Goal: Information Seeking & Learning: Learn about a topic

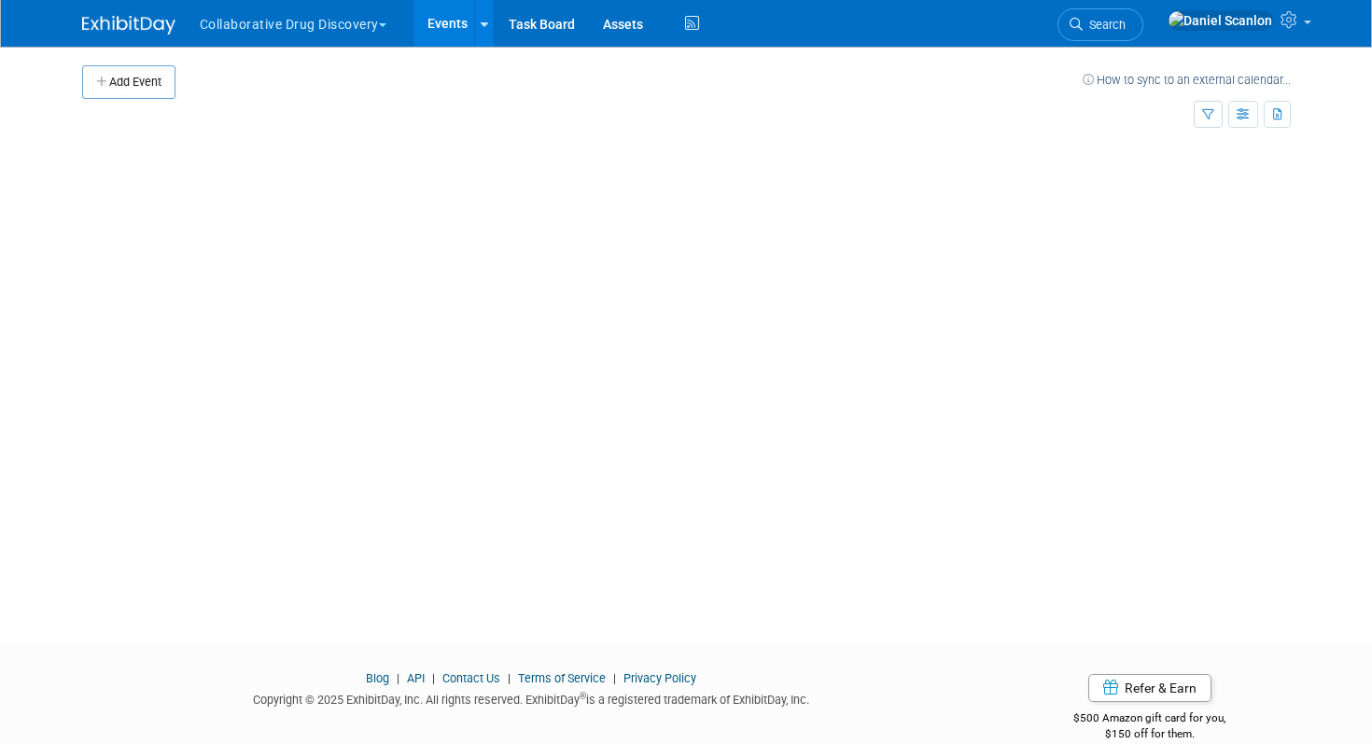
click at [134, 28] on img at bounding box center [128, 25] width 93 height 19
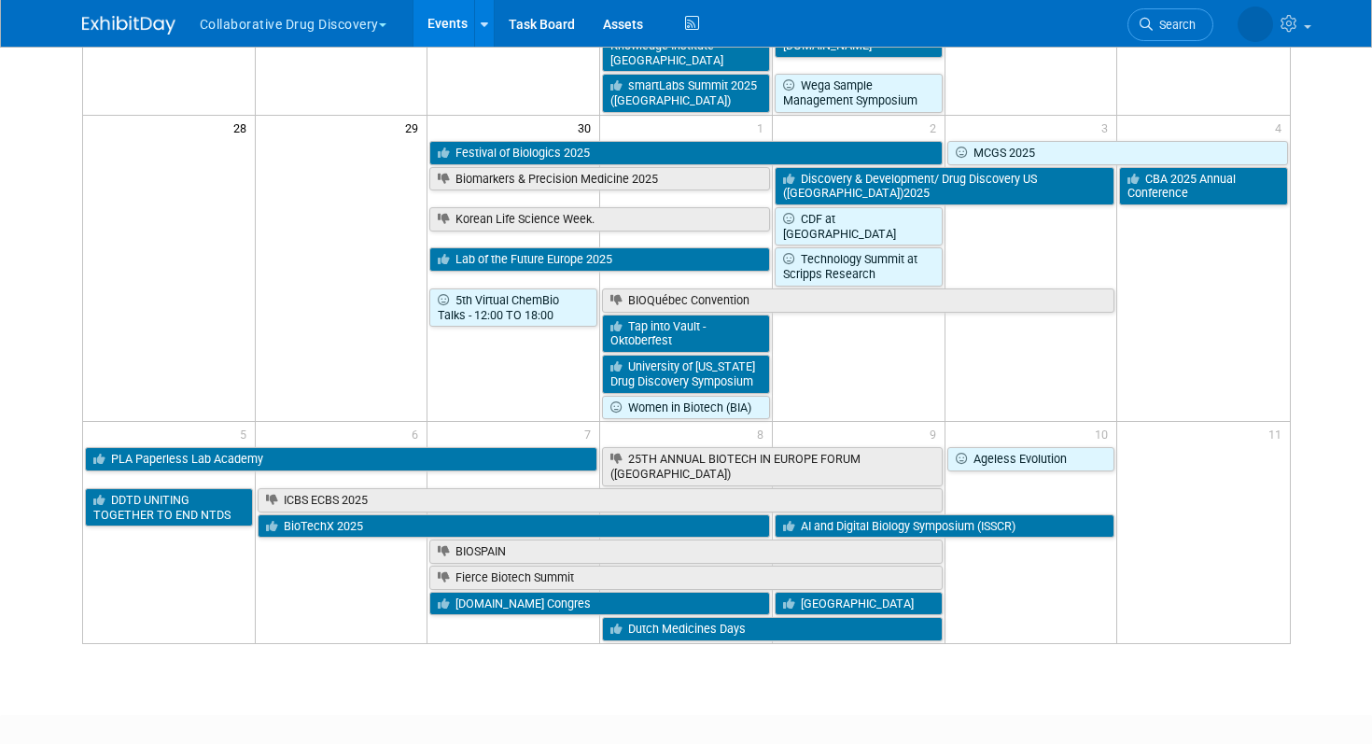
scroll to position [1729, 0]
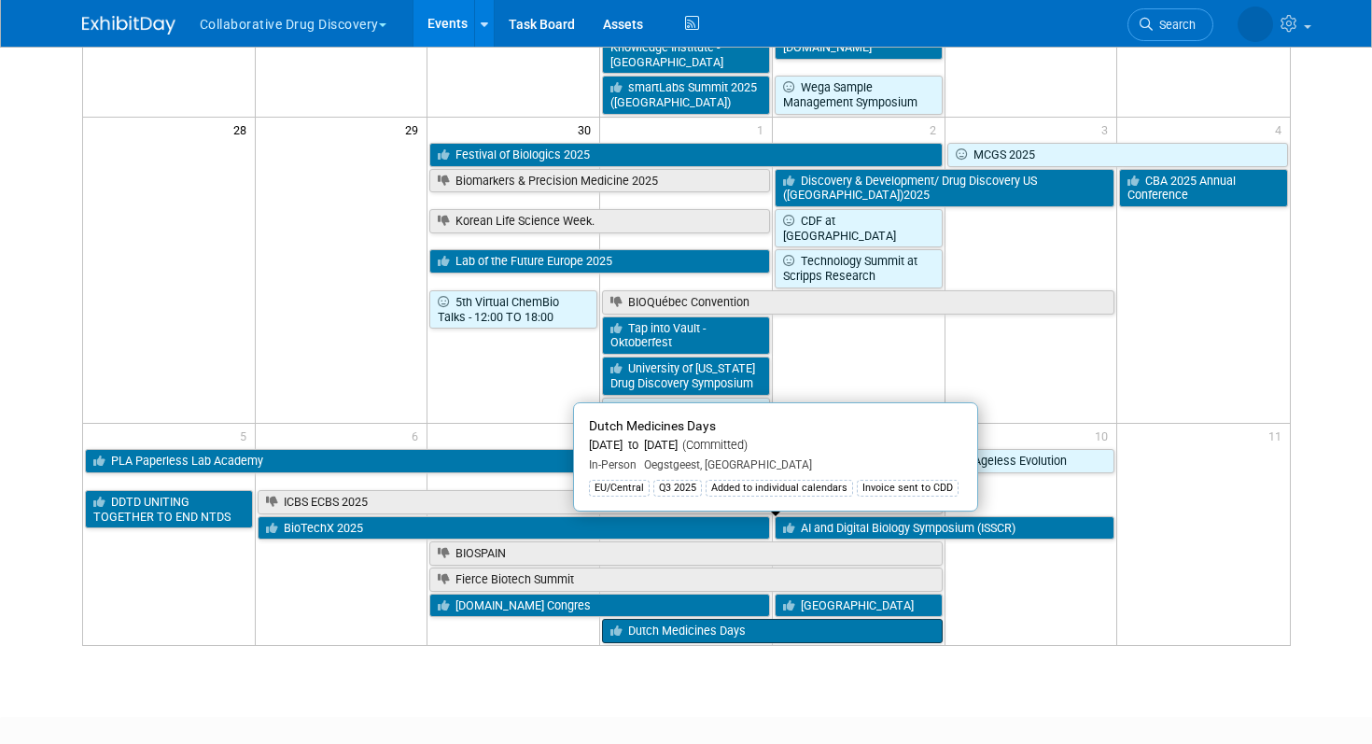
click at [792, 619] on link "Dutch Medicines Days" at bounding box center [772, 631] width 340 height 24
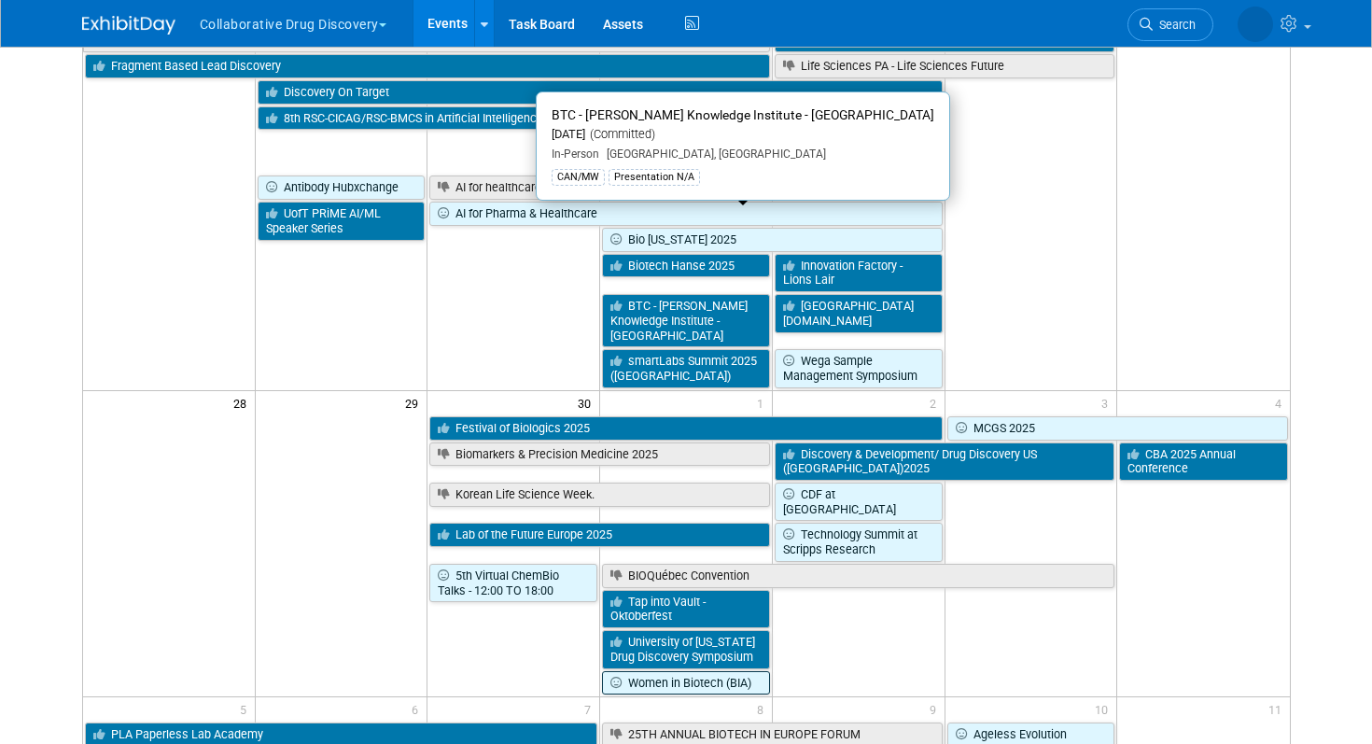
scroll to position [1398, 0]
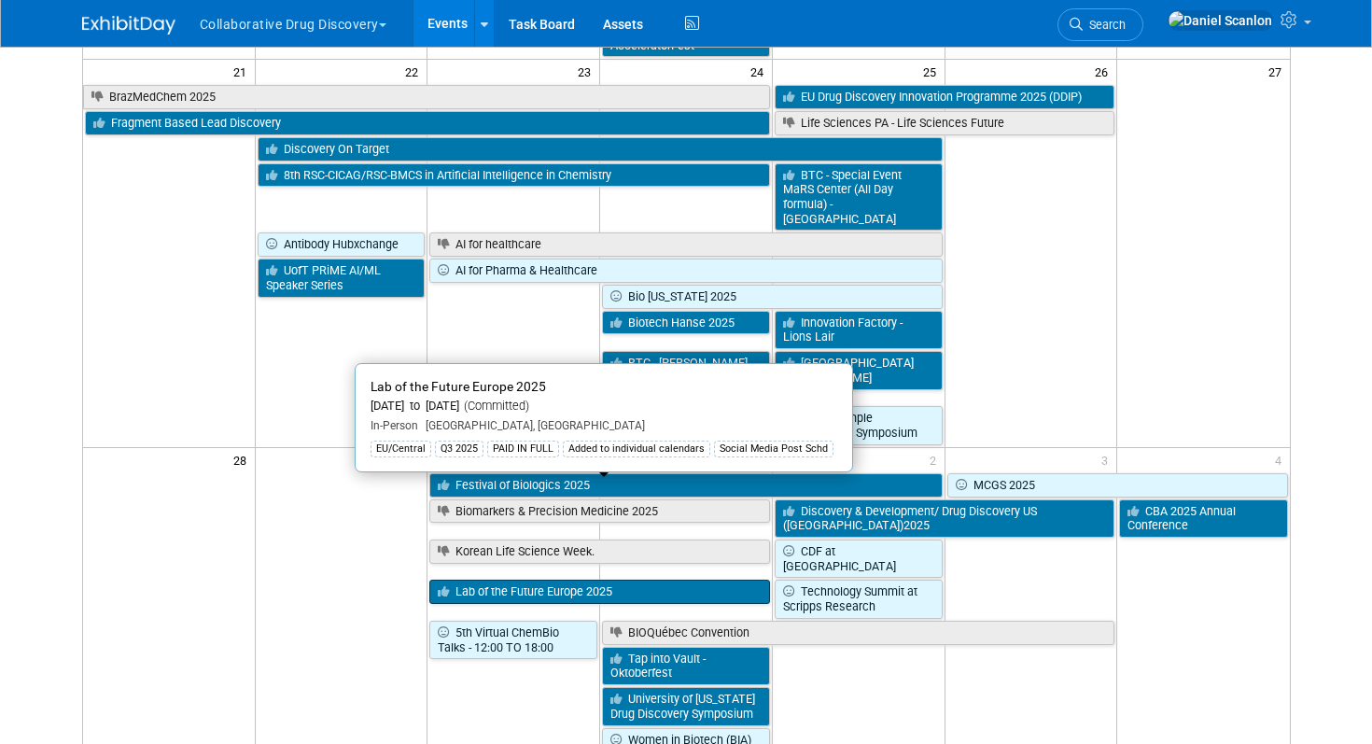
click at [602, 580] on link "Lab of the Future Europe 2025" at bounding box center [599, 592] width 340 height 24
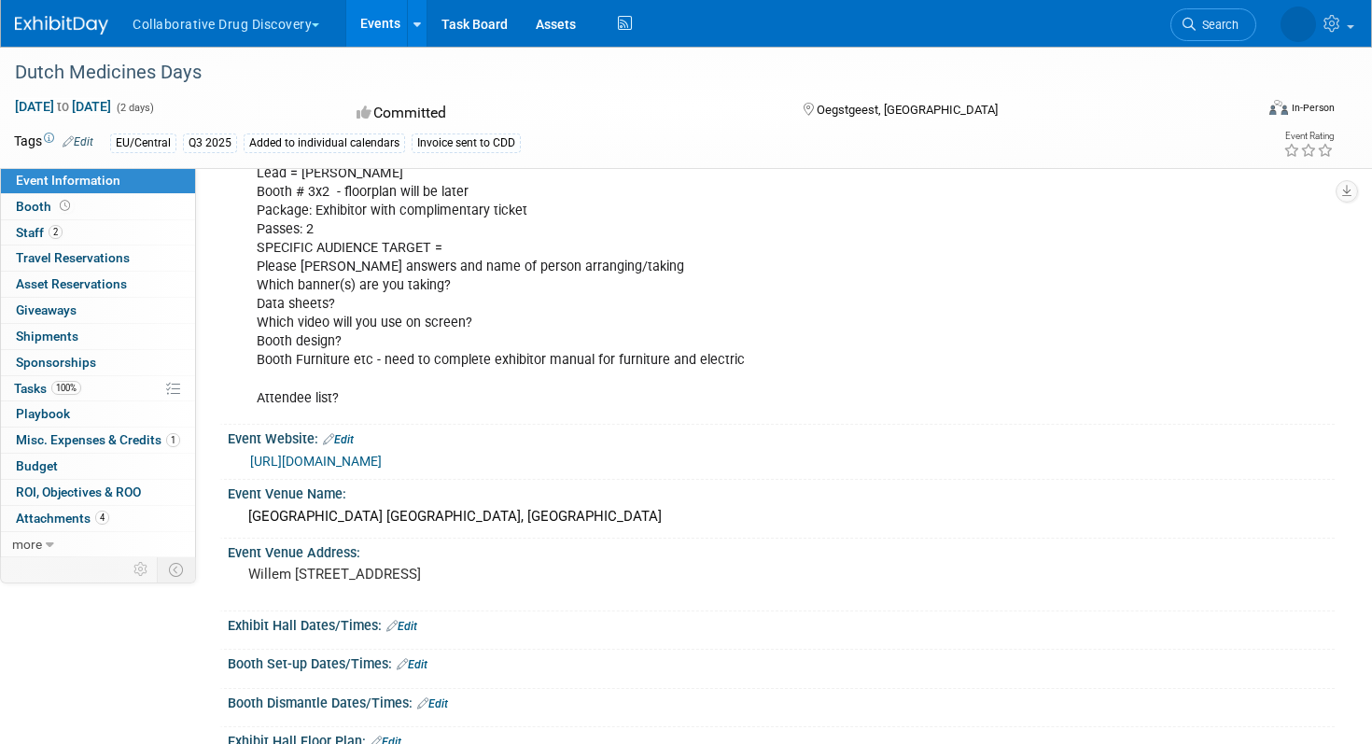
scroll to position [99, 0]
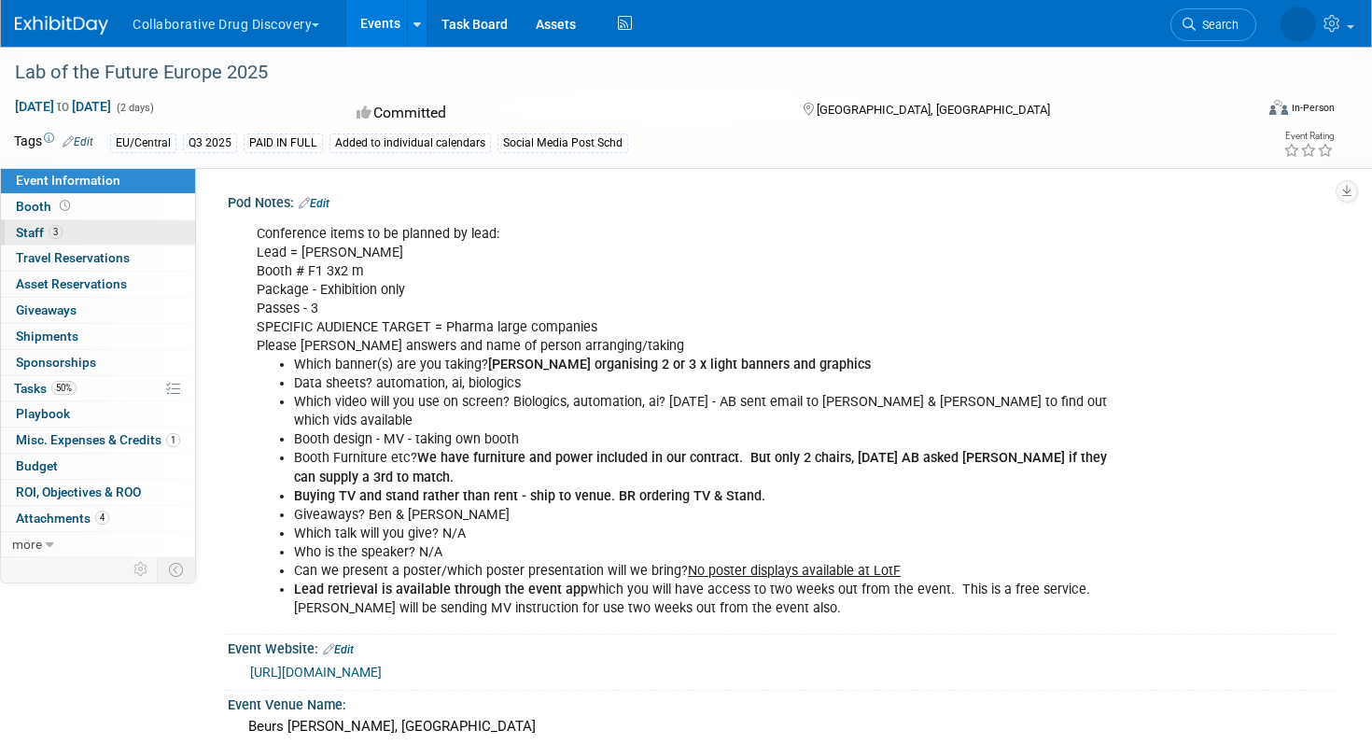
click at [58, 232] on span "3" at bounding box center [56, 232] width 14 height 14
